Goal: Transaction & Acquisition: Purchase product/service

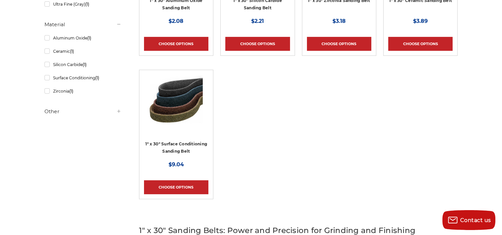
scroll to position [219, 0]
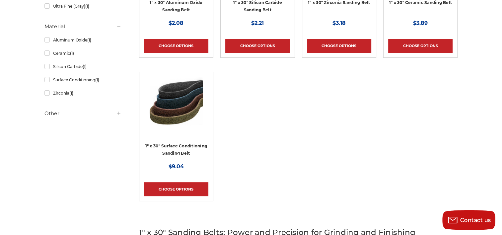
click at [173, 114] on img at bounding box center [176, 103] width 53 height 53
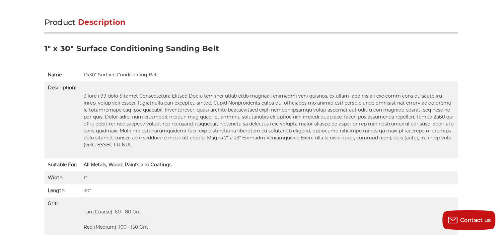
scroll to position [437, 0]
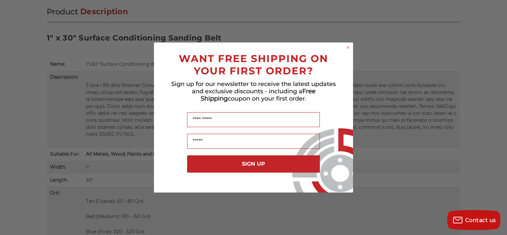
click at [507, 102] on html "Free Shipping on orders over $149 CONTACT US Monday - Friday (excluding holiday…" at bounding box center [253, 140] width 507 height 1154
click at [350, 46] on circle "Close dialog" at bounding box center [348, 47] width 6 height 6
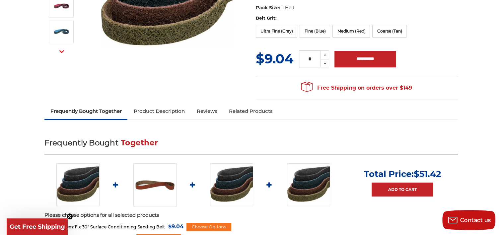
scroll to position [0, 0]
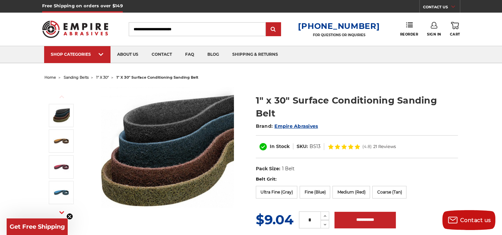
click at [152, 28] on input "Search" at bounding box center [197, 29] width 137 height 14
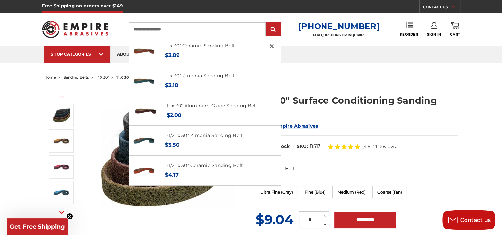
type input "**********"
click at [267, 23] on input "submit" at bounding box center [273, 29] width 13 height 13
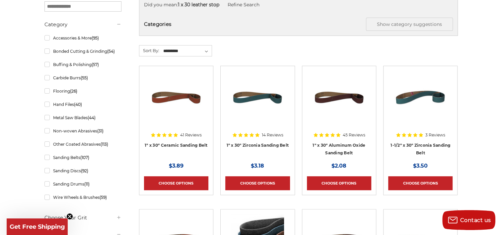
scroll to position [152, 0]
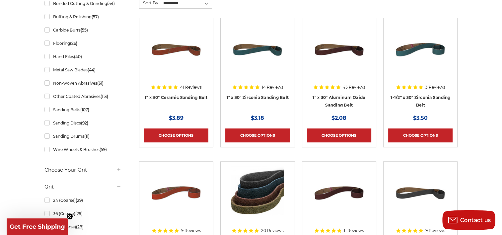
scroll to position [159, 0]
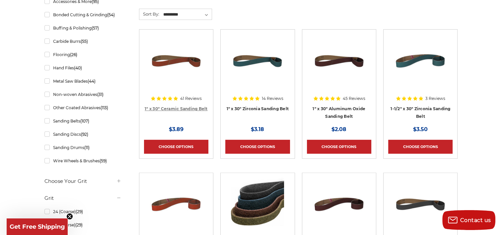
click at [170, 106] on link "1" x 30" Ceramic Sanding Belt" at bounding box center [176, 108] width 63 height 5
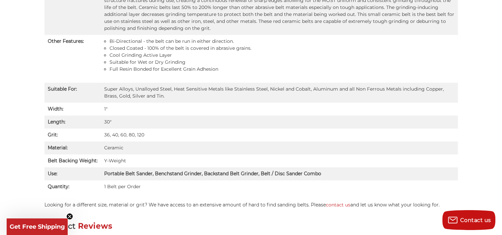
scroll to position [510, 0]
